Goal: Navigation & Orientation: Find specific page/section

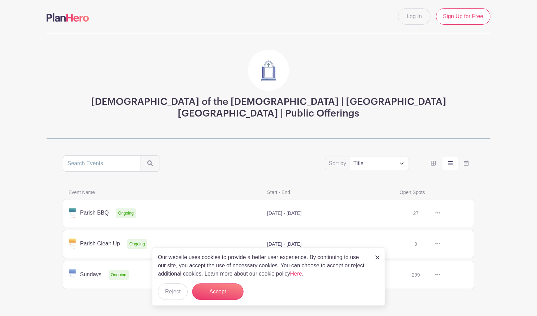
scroll to position [7, 0]
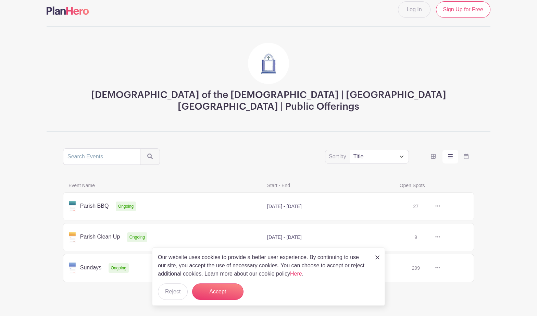
click at [378, 257] on img at bounding box center [377, 257] width 4 height 4
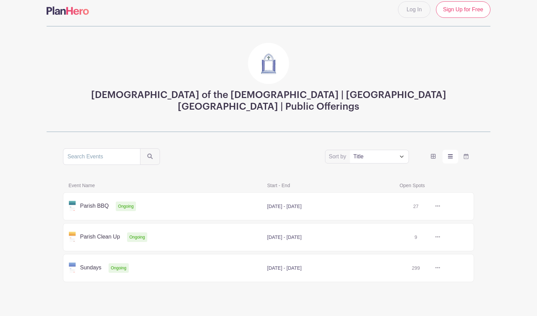
click at [440, 206] on link at bounding box center [440, 206] width 0 height 0
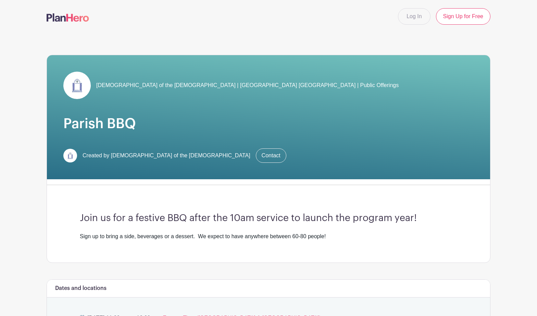
scroll to position [7, 0]
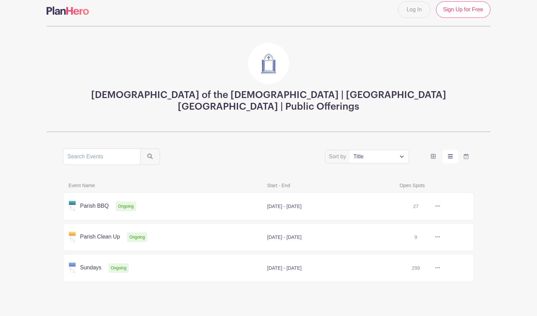
click at [440, 237] on link at bounding box center [440, 237] width 0 height 0
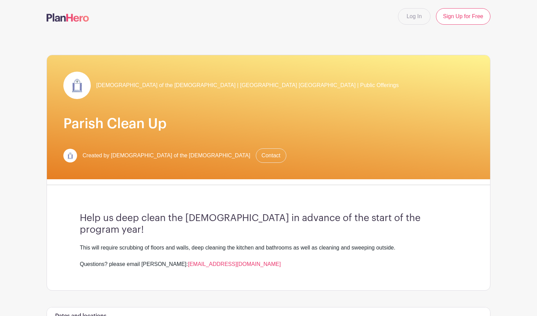
scroll to position [7, 0]
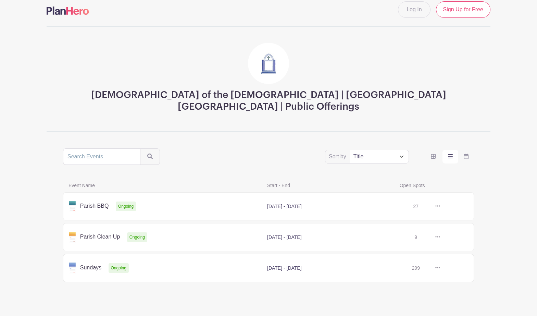
click at [440, 268] on link at bounding box center [440, 268] width 0 height 0
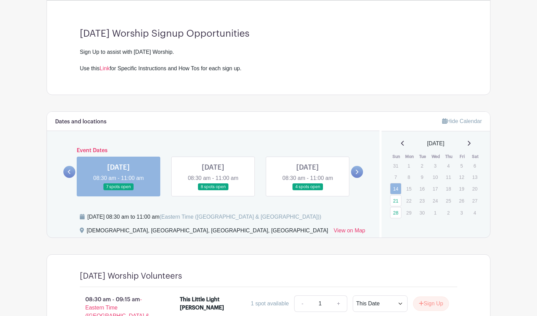
scroll to position [183, 0]
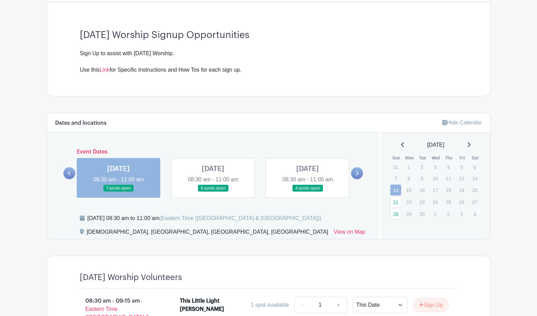
click at [307, 192] on link at bounding box center [307, 192] width 0 height 0
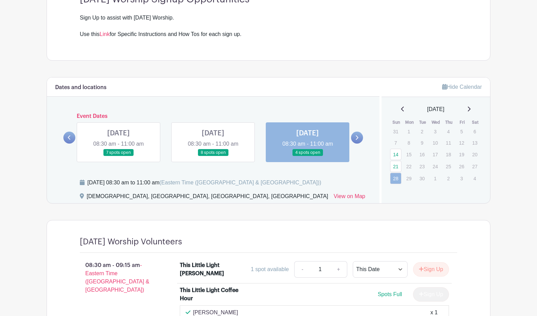
scroll to position [216, 0]
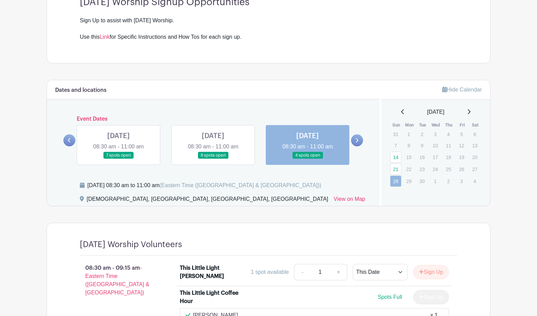
click at [352, 141] on link at bounding box center [357, 140] width 12 height 12
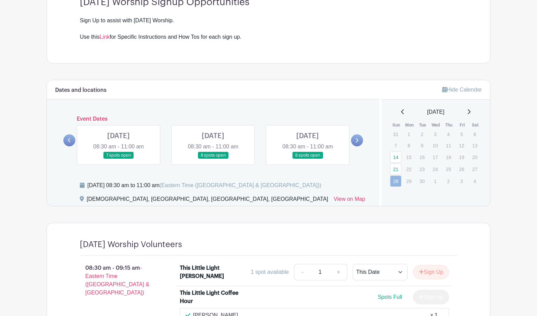
click at [352, 141] on link at bounding box center [357, 140] width 12 height 12
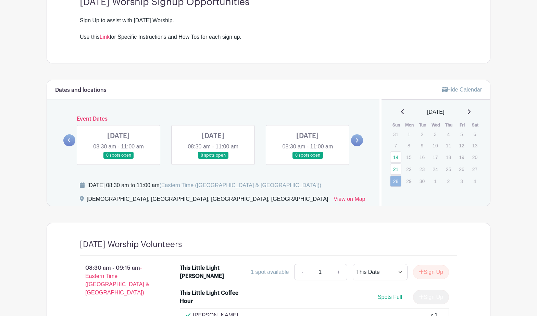
click at [352, 141] on link at bounding box center [357, 140] width 12 height 12
